Goal: Information Seeking & Learning: Understand process/instructions

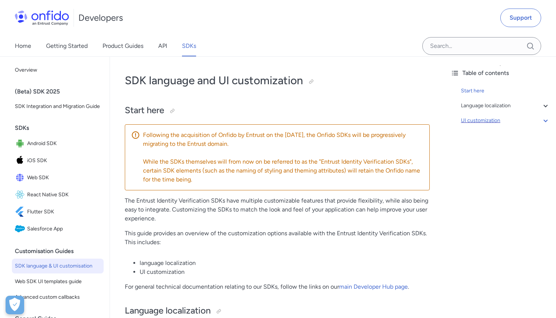
click at [523, 119] on div "UI customization" at bounding box center [505, 120] width 89 height 9
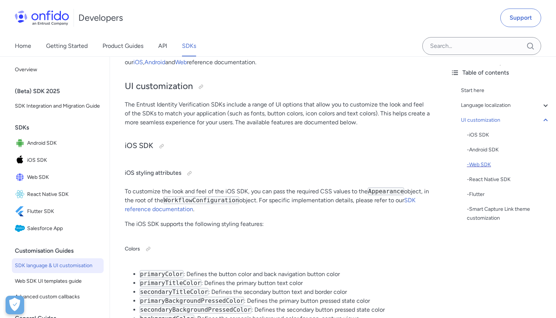
click at [484, 165] on div "- Web SDK" at bounding box center [508, 165] width 83 height 9
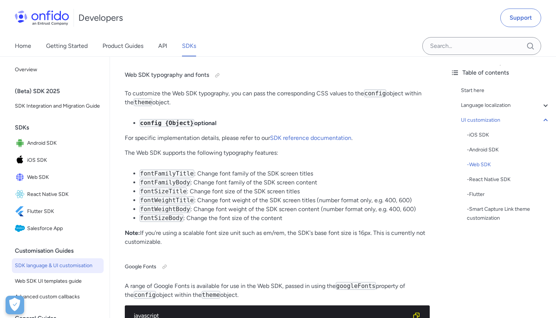
scroll to position [6882, 0]
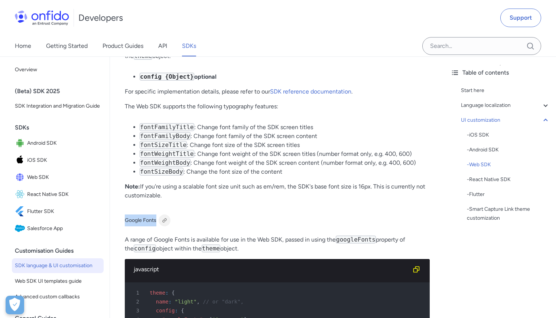
drag, startPoint x: 123, startPoint y: 209, endPoint x: 161, endPoint y: 210, distance: 37.9
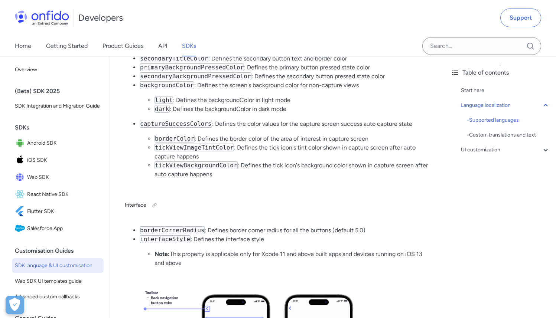
scroll to position [2230, 0]
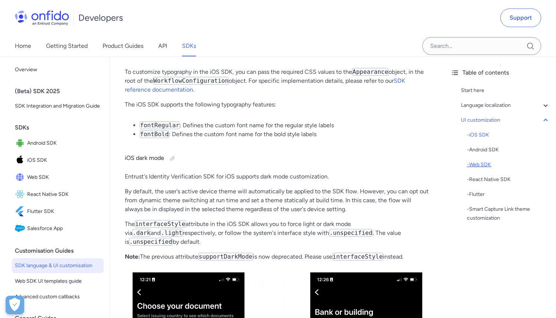
click at [480, 166] on div "- Web SDK" at bounding box center [508, 165] width 83 height 9
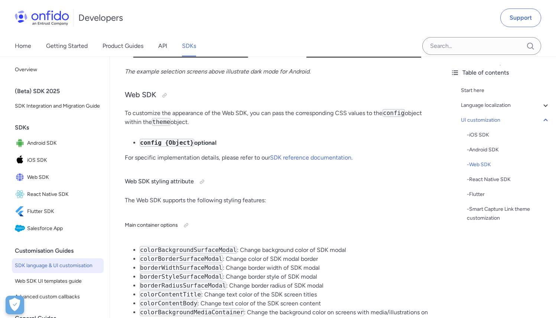
scroll to position [4313, 0]
